Goal: Information Seeking & Learning: Learn about a topic

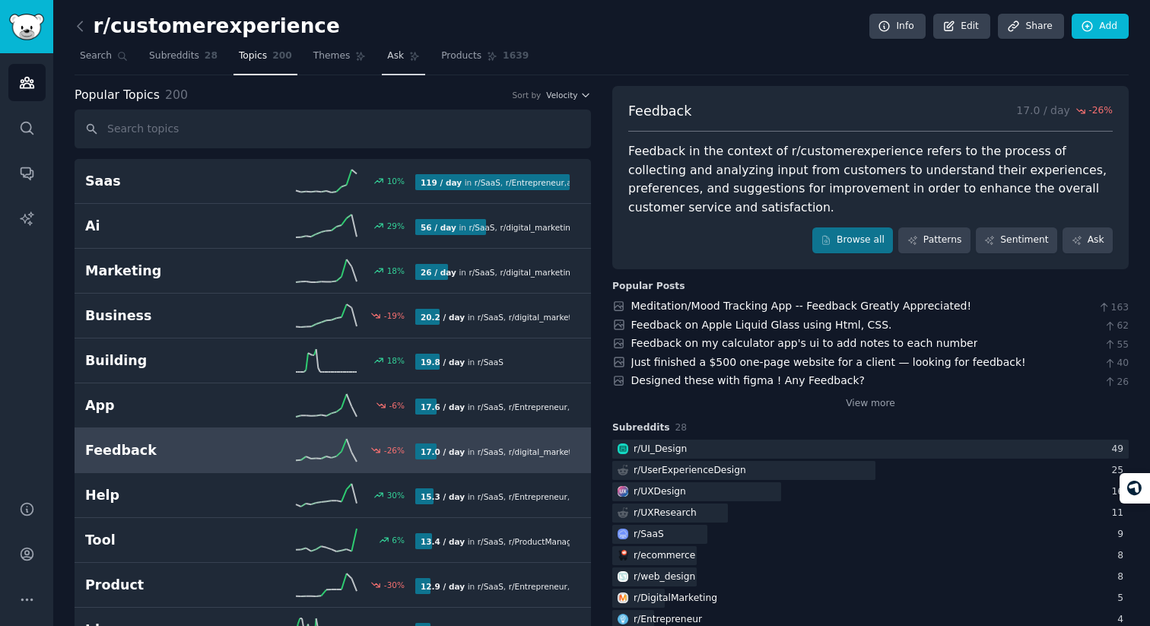
click at [388, 49] on span "Ask" at bounding box center [395, 56] width 17 height 14
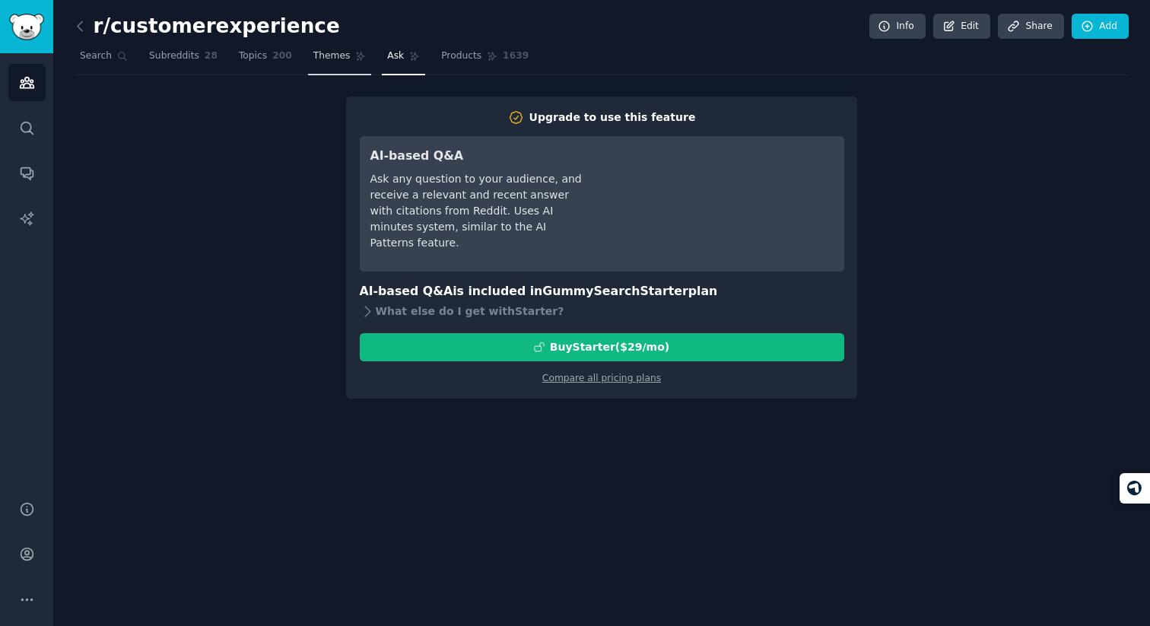
click at [313, 65] on link "Themes" at bounding box center [340, 59] width 64 height 31
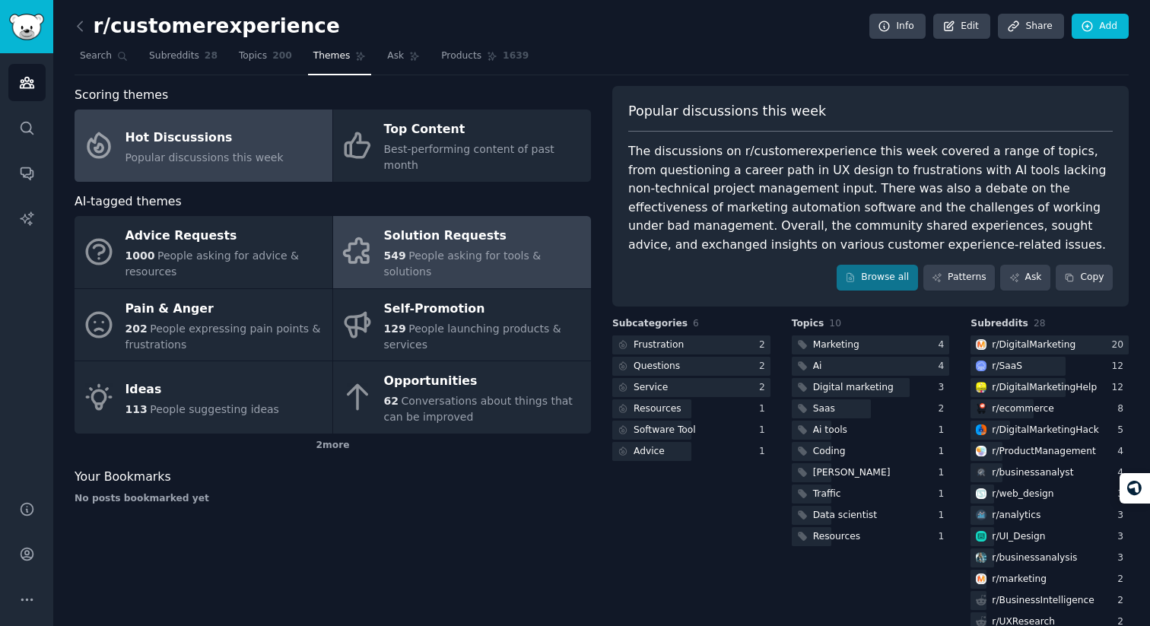
click at [472, 239] on div "Solution Requests" at bounding box center [483, 236] width 199 height 24
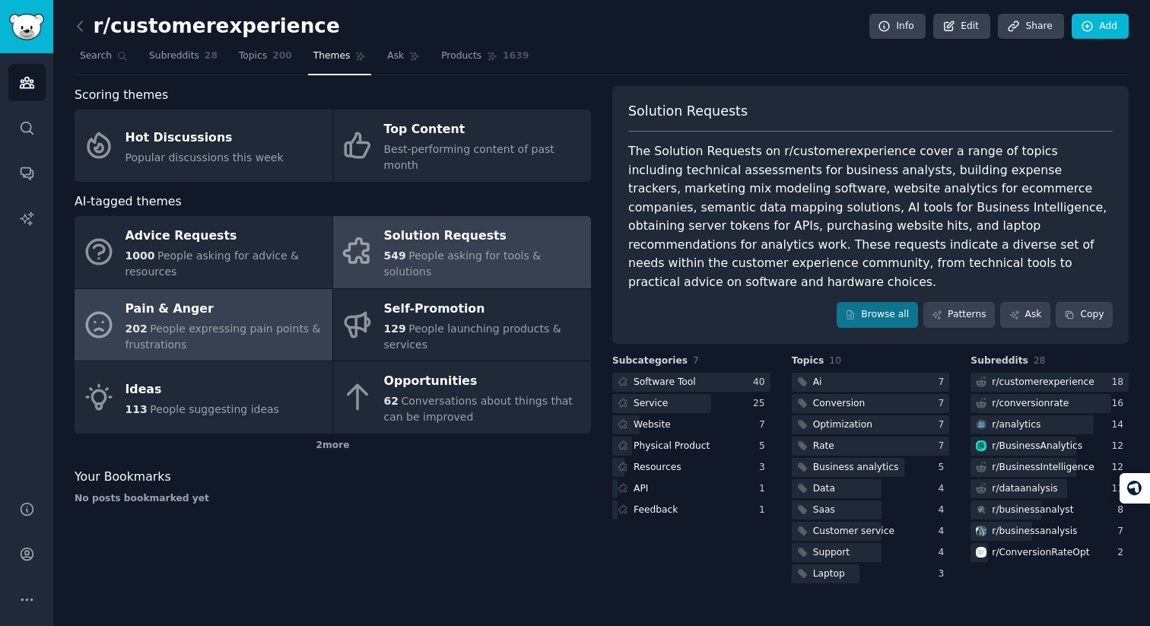
click at [171, 323] on span "People expressing pain points & frustrations" at bounding box center [224, 337] width 196 height 28
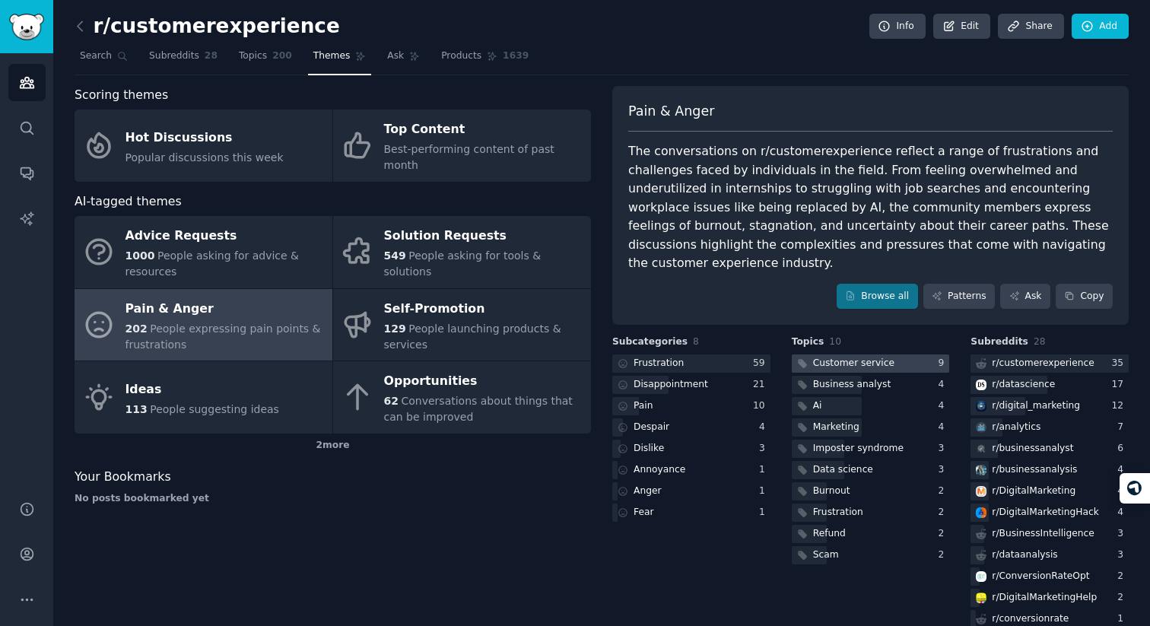
click at [851, 357] on div "Customer service" at bounding box center [853, 364] width 81 height 14
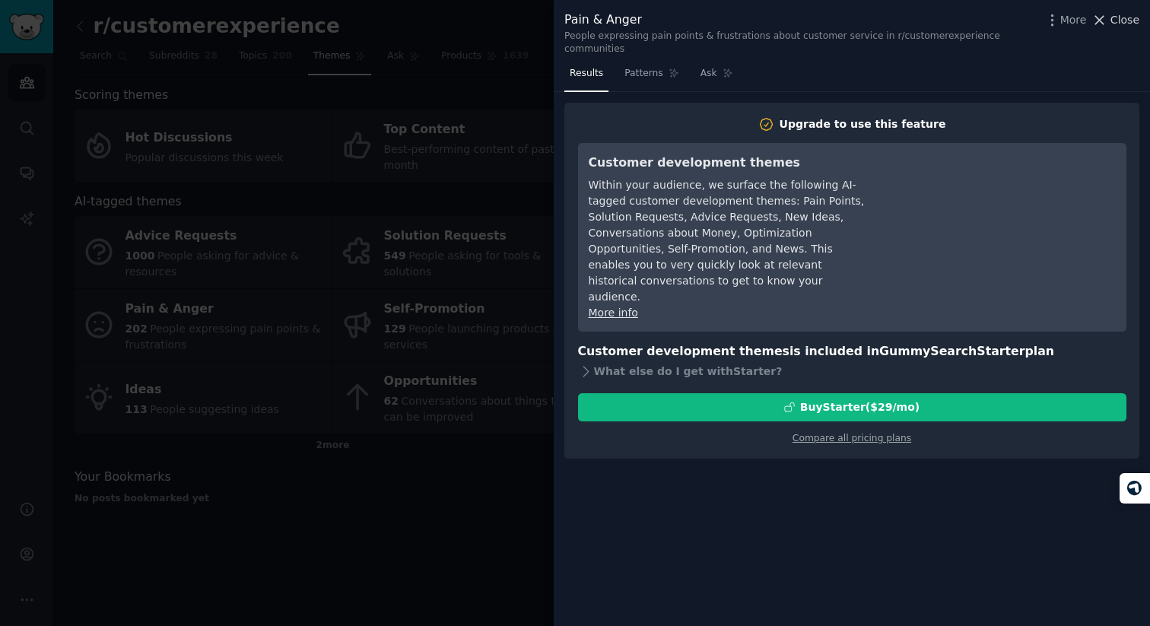
click at [1135, 14] on span "Close" at bounding box center [1125, 20] width 29 height 16
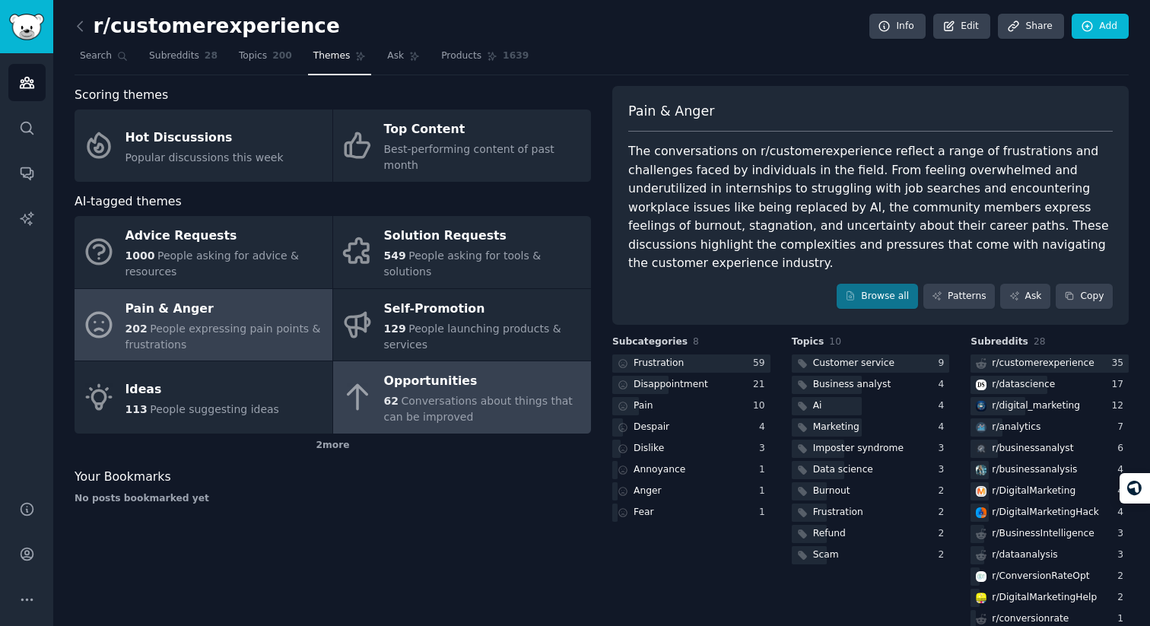
click at [408, 370] on div "Opportunities" at bounding box center [483, 382] width 199 height 24
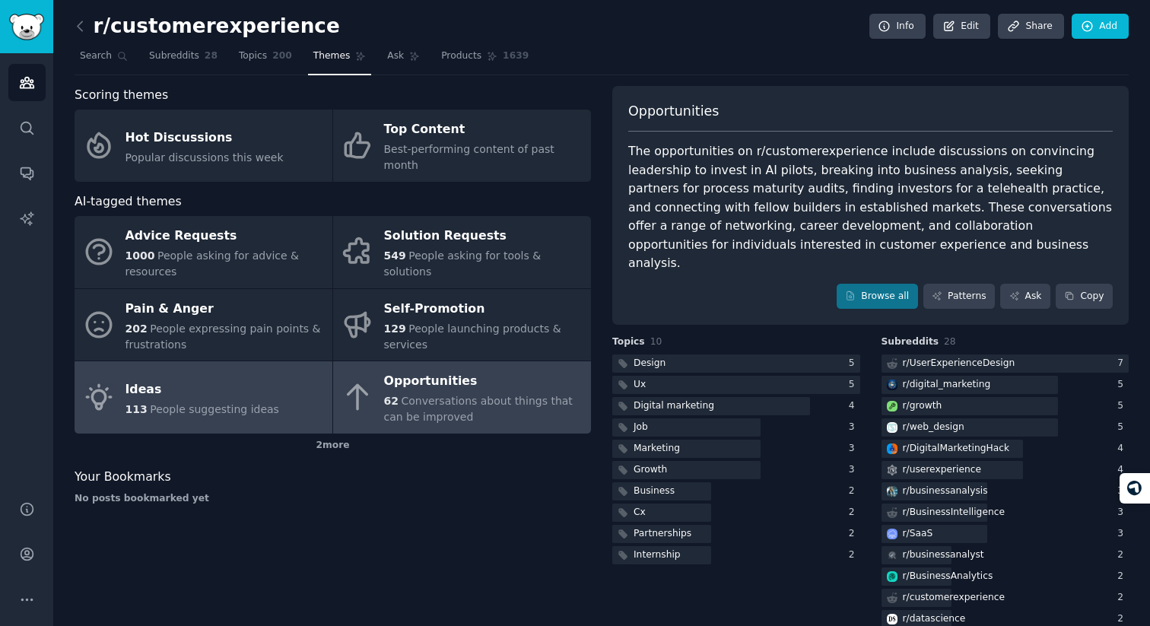
click at [205, 405] on link "Ideas 113 People suggesting ideas" at bounding box center [204, 397] width 258 height 72
